Goal: Check status: Check status

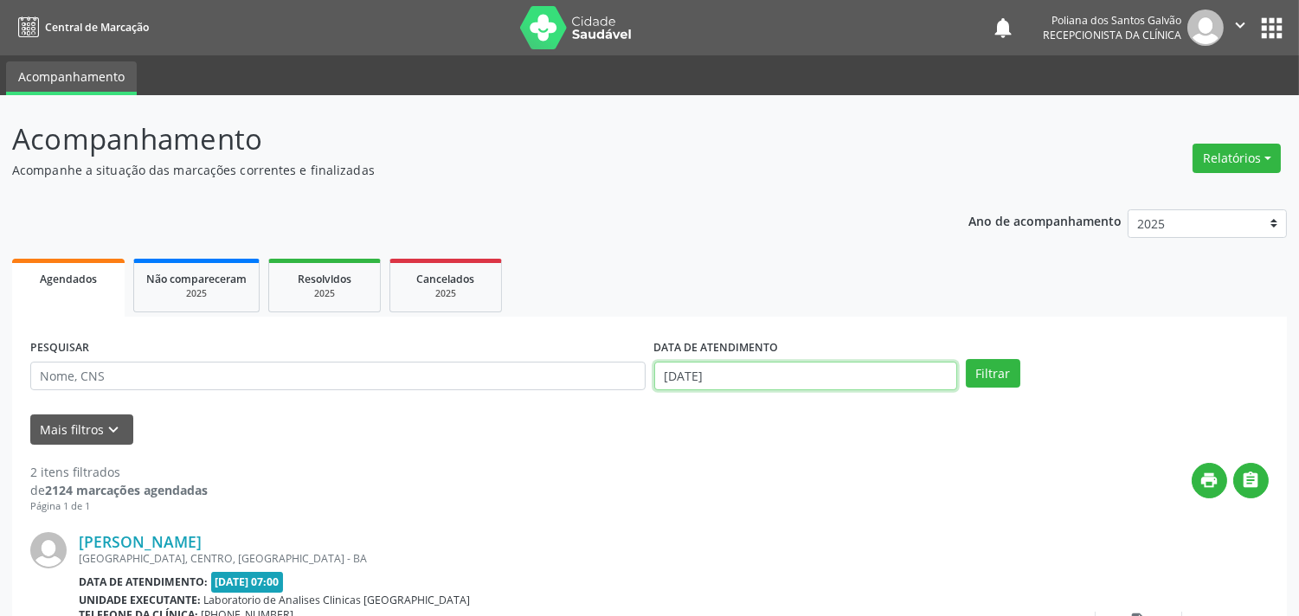
click at [773, 379] on input "[DATE]" at bounding box center [805, 376] width 303 height 29
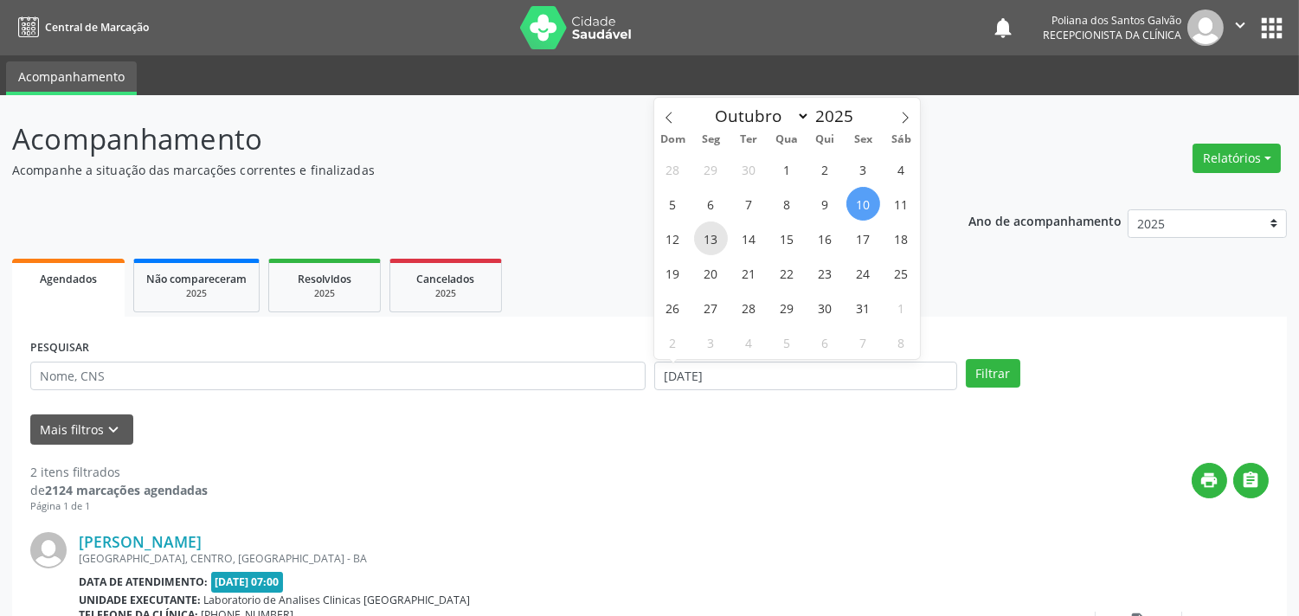
click at [715, 243] on span "13" at bounding box center [711, 239] width 34 height 34
type input "[DATE]"
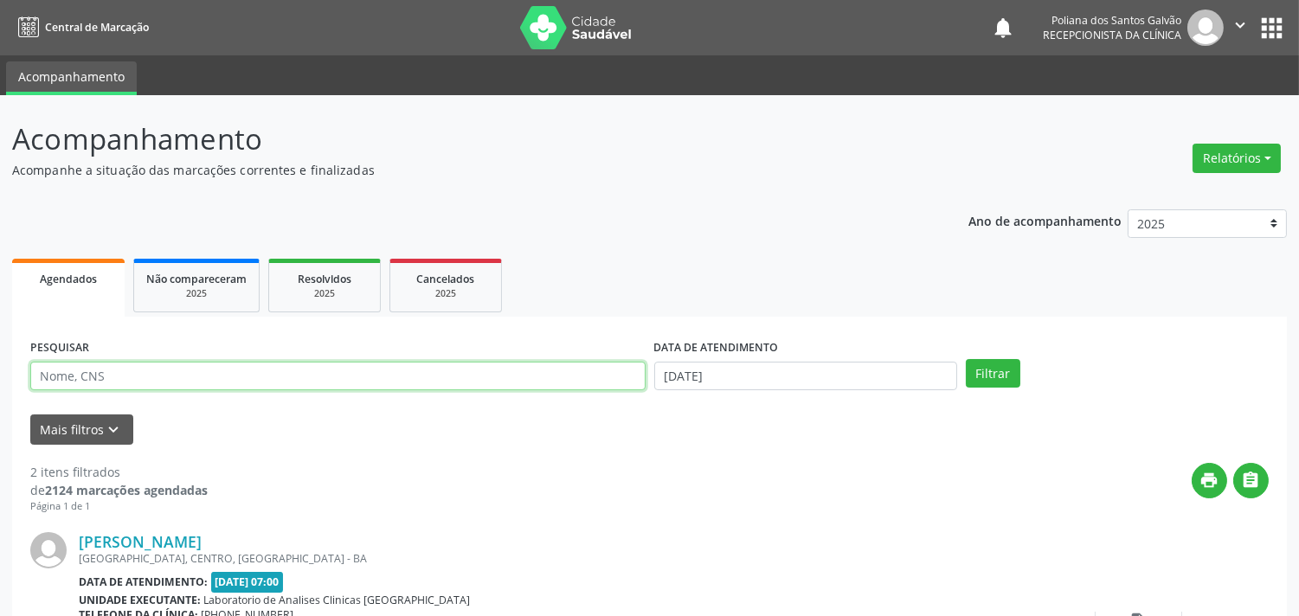
click at [502, 373] on input "text" at bounding box center [337, 376] width 615 height 29
type input "ADELMAR"
click at [966, 359] on button "Filtrar" at bounding box center [993, 373] width 55 height 29
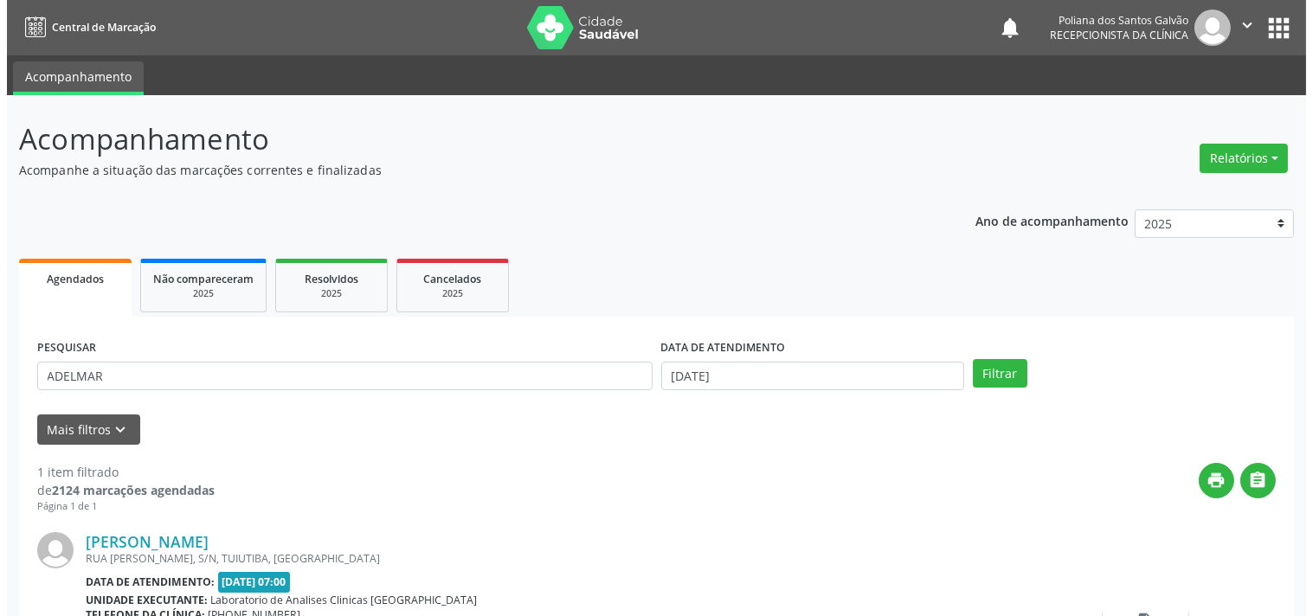
scroll to position [160, 0]
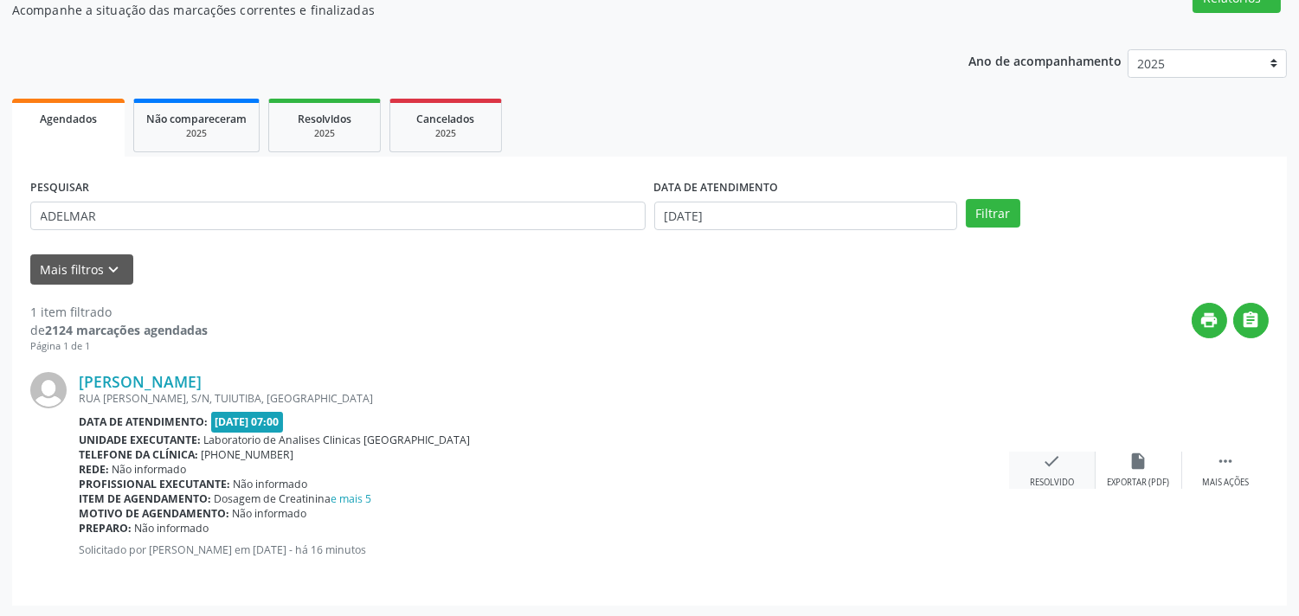
click at [1044, 467] on icon "check" at bounding box center [1052, 461] width 19 height 19
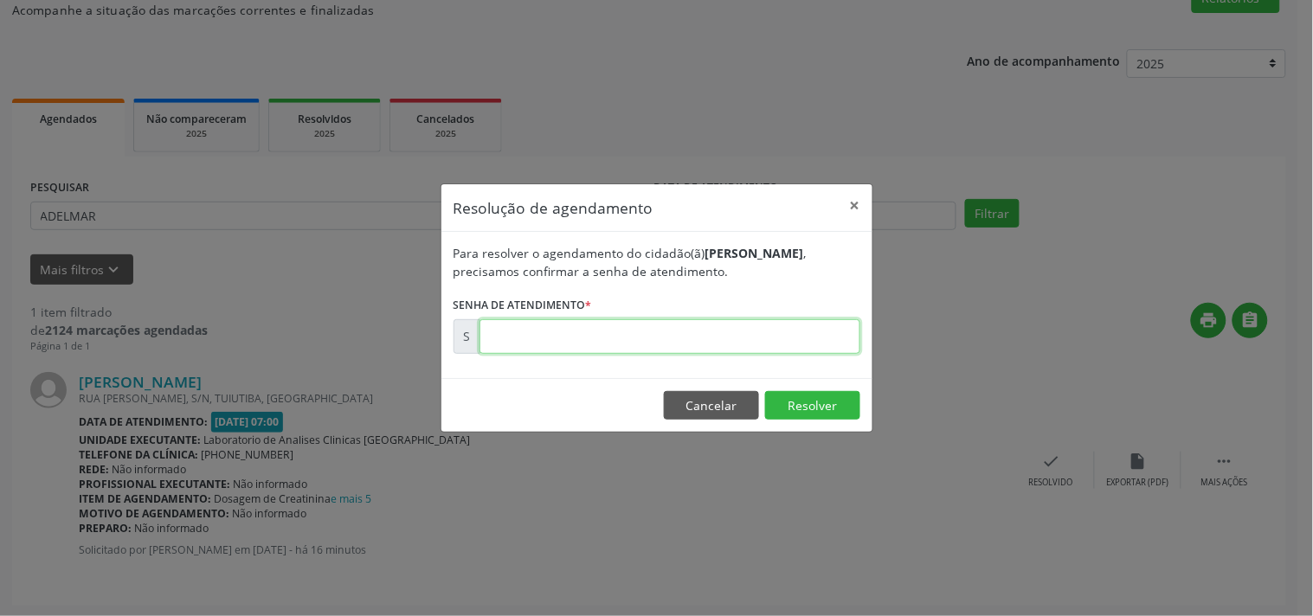
click at [802, 343] on input "text" at bounding box center [669, 336] width 381 height 35
type input "00181926"
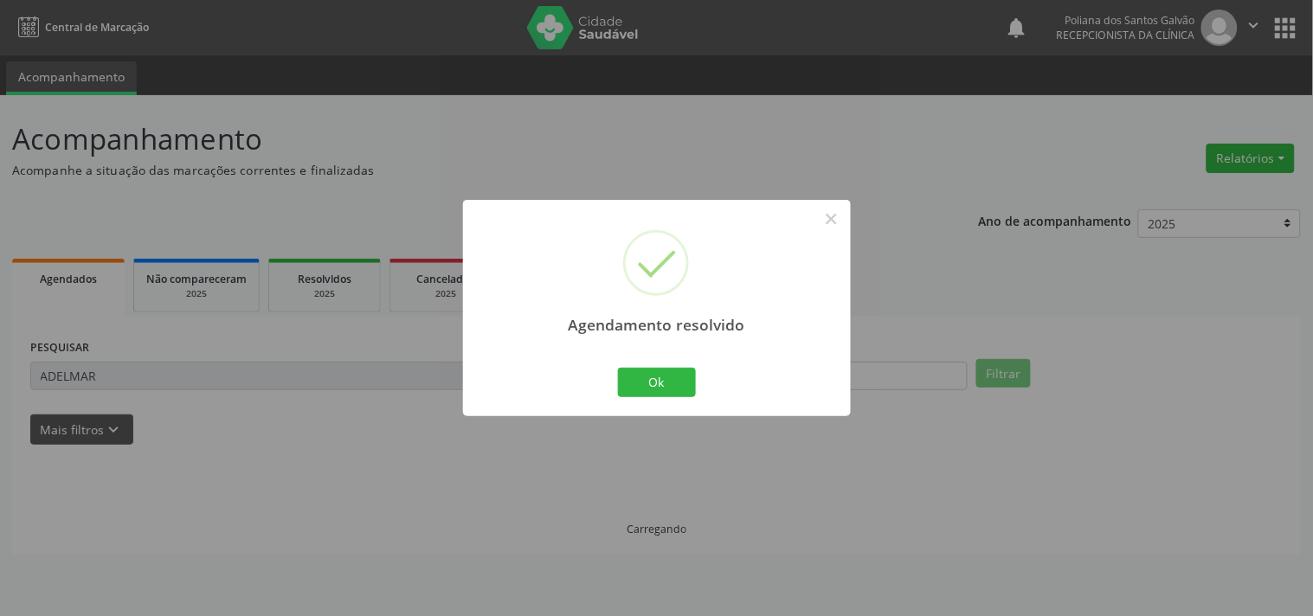
scroll to position [0, 0]
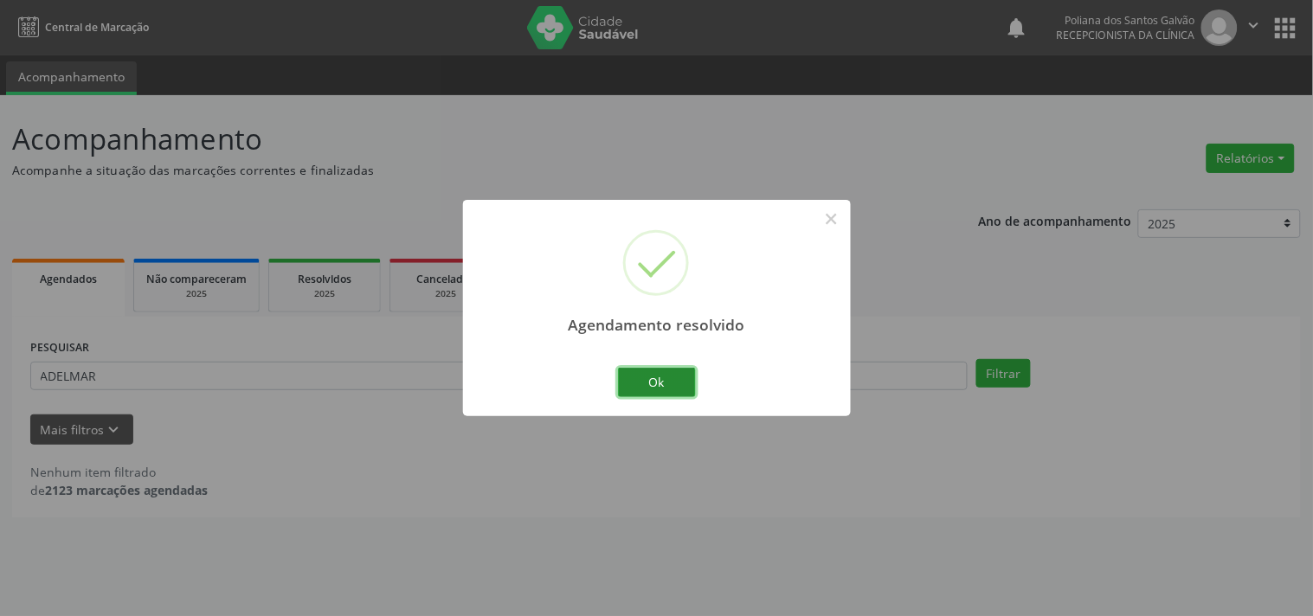
click at [669, 378] on button "Ok" at bounding box center [657, 382] width 78 height 29
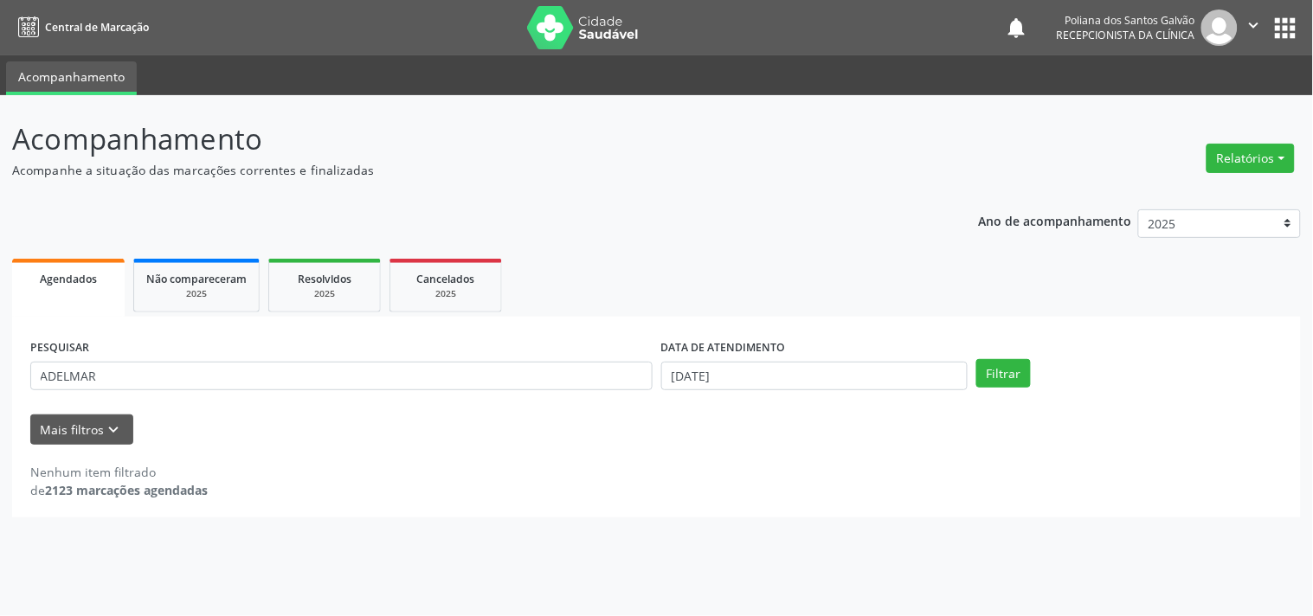
drag, startPoint x: 471, startPoint y: 349, endPoint x: 208, endPoint y: 327, distance: 263.9
click at [209, 330] on div "PESQUISAR ADELMAR DATA DE ATENDIMENTO [DATE] Filtrar UNIDADE DE REFERÊNCIA Sele…" at bounding box center [656, 417] width 1288 height 201
drag, startPoint x: 286, startPoint y: 396, endPoint x: 0, endPoint y: 300, distance: 301.3
click at [0, 301] on div "Acompanhamento Acompanhe a situação das marcações correntes e finalizadas Relat…" at bounding box center [656, 355] width 1313 height 521
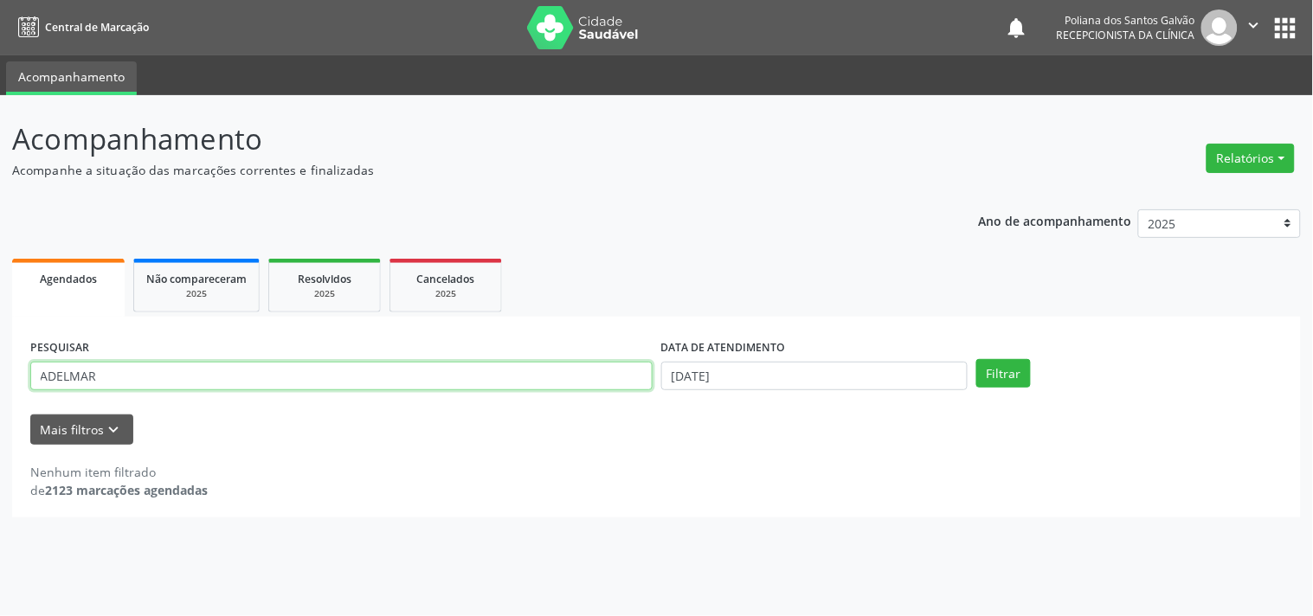
click at [111, 367] on input "ADELMAR" at bounding box center [341, 376] width 622 height 29
drag, startPoint x: 111, startPoint y: 367, endPoint x: 0, endPoint y: 320, distance: 120.2
click at [0, 335] on div "Acompanhamento Acompanhe a situação das marcações correntes e finalizadas Relat…" at bounding box center [656, 355] width 1313 height 521
